Goal: Navigation & Orientation: Find specific page/section

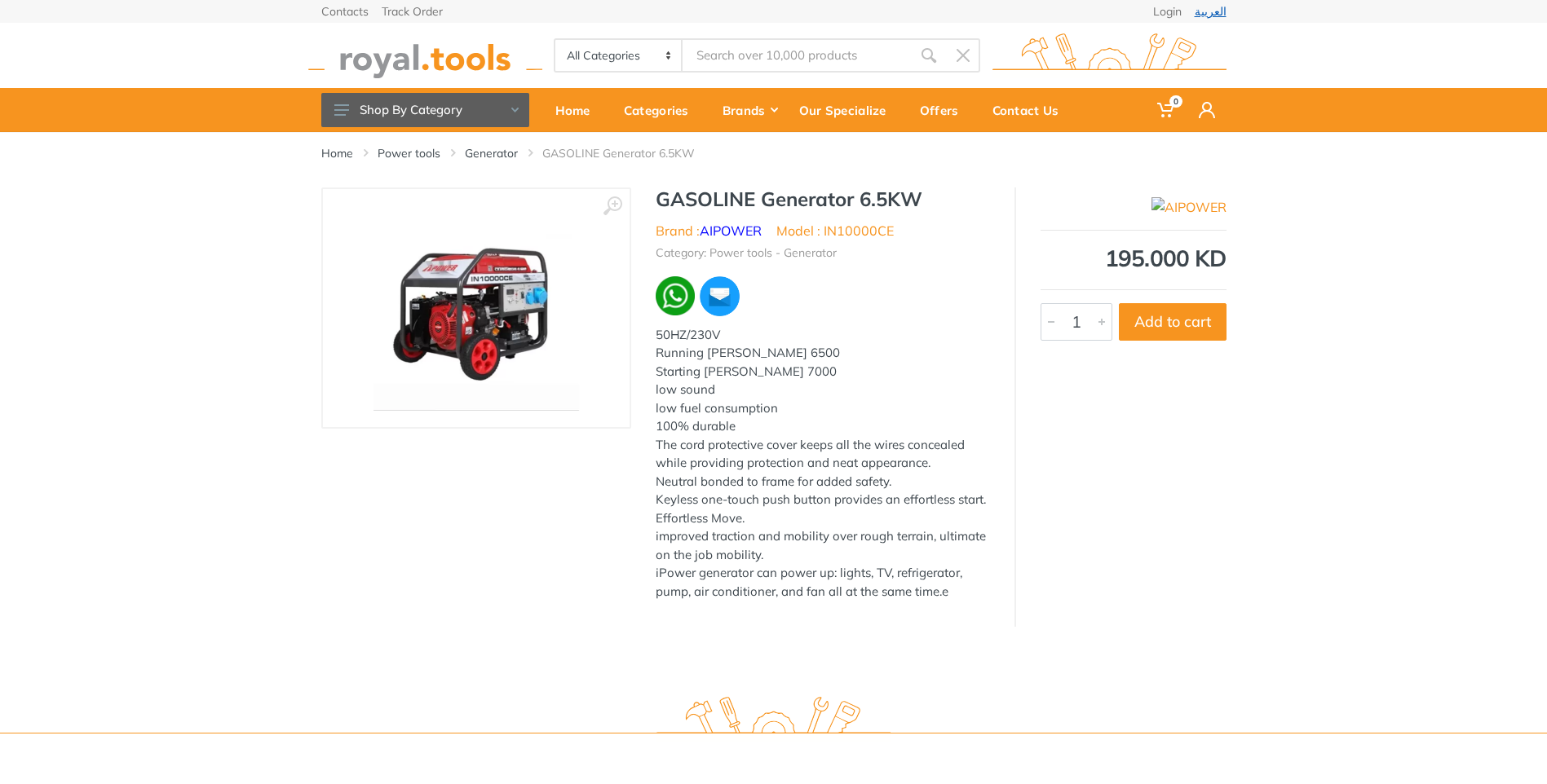
click at [1209, 6] on link "العربية" at bounding box center [1210, 12] width 31 height 12
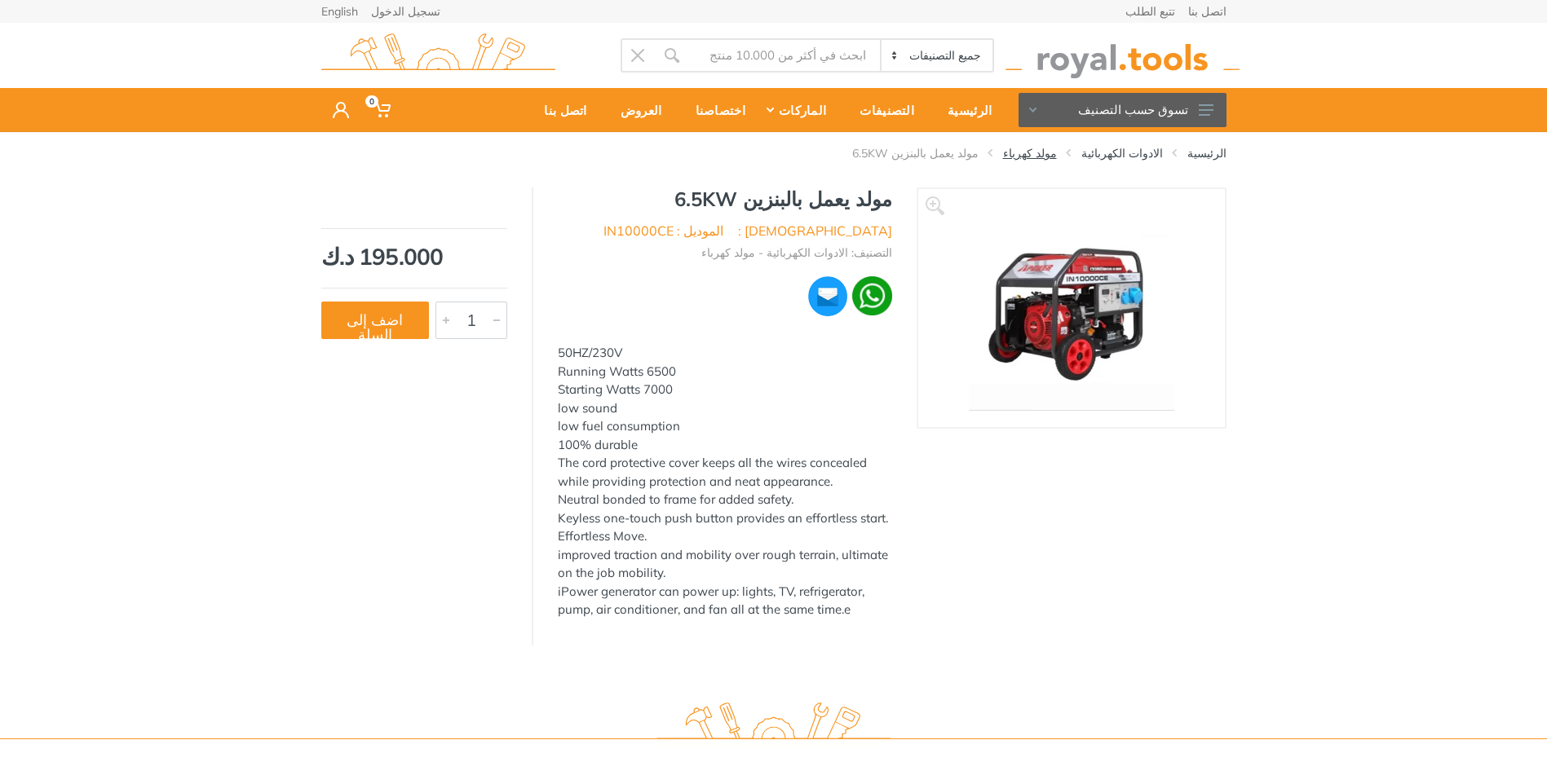
click at [1057, 150] on link "مولد كهرباء" at bounding box center [1030, 154] width 54 height 17
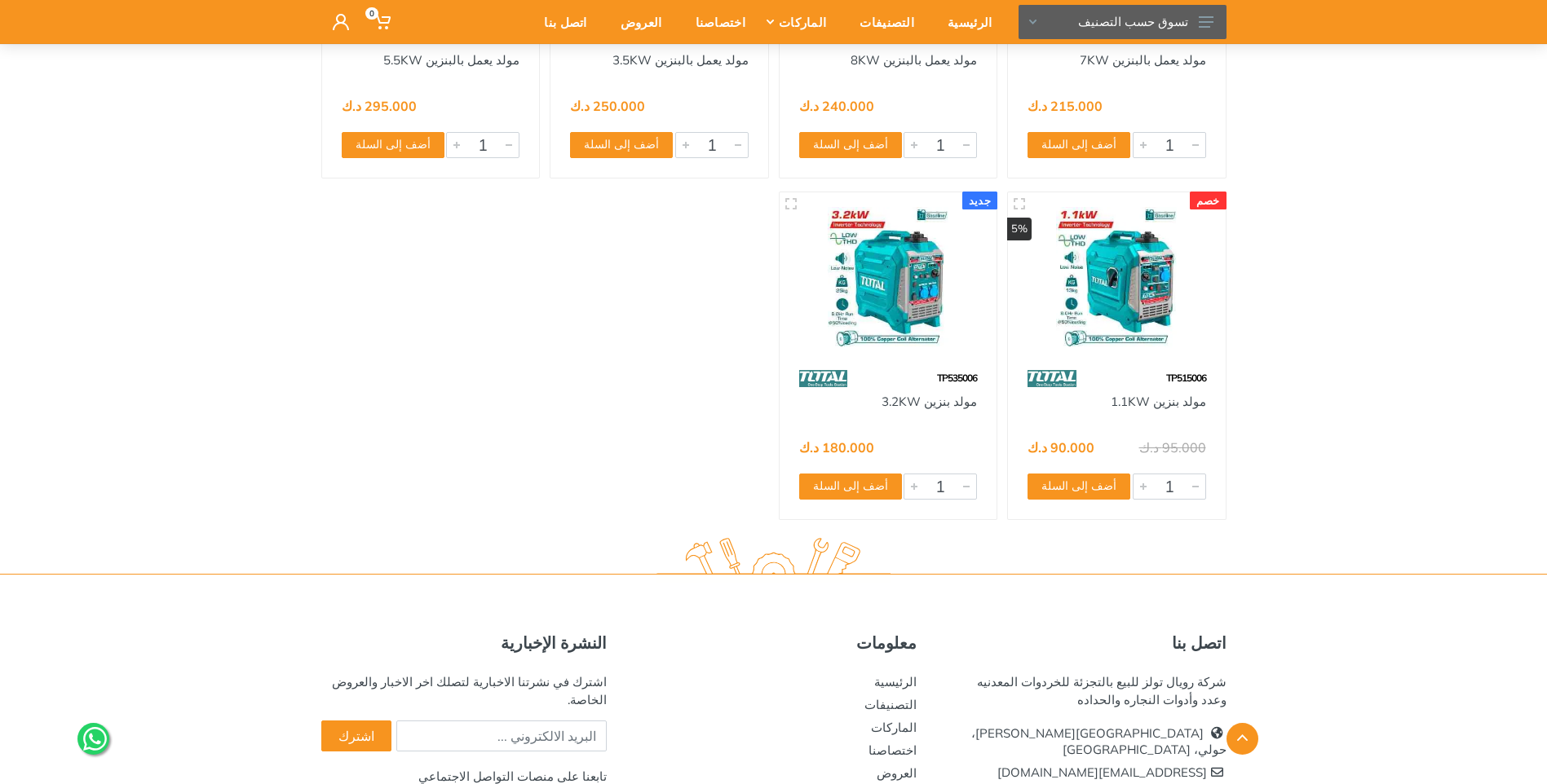
scroll to position [2927, 0]
